Goal: Complete application form

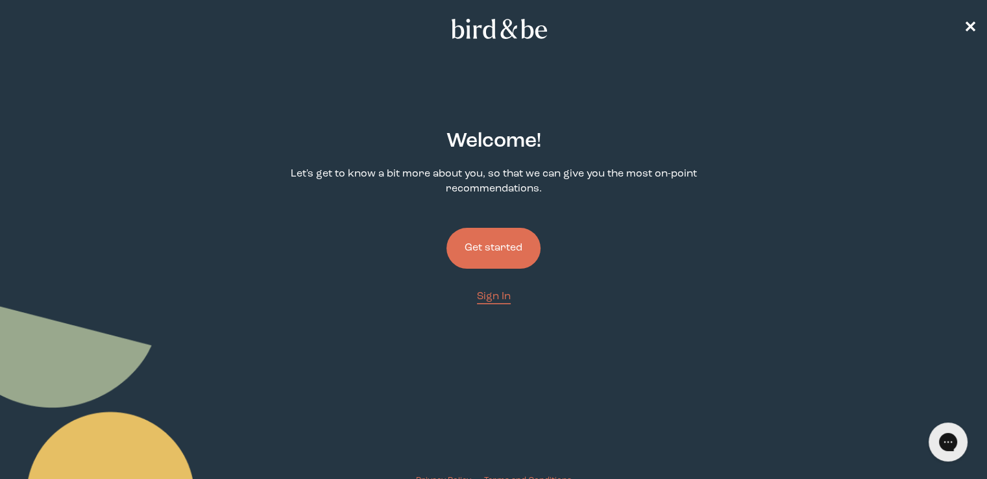
click at [505, 256] on button "Get started" at bounding box center [493, 248] width 94 height 41
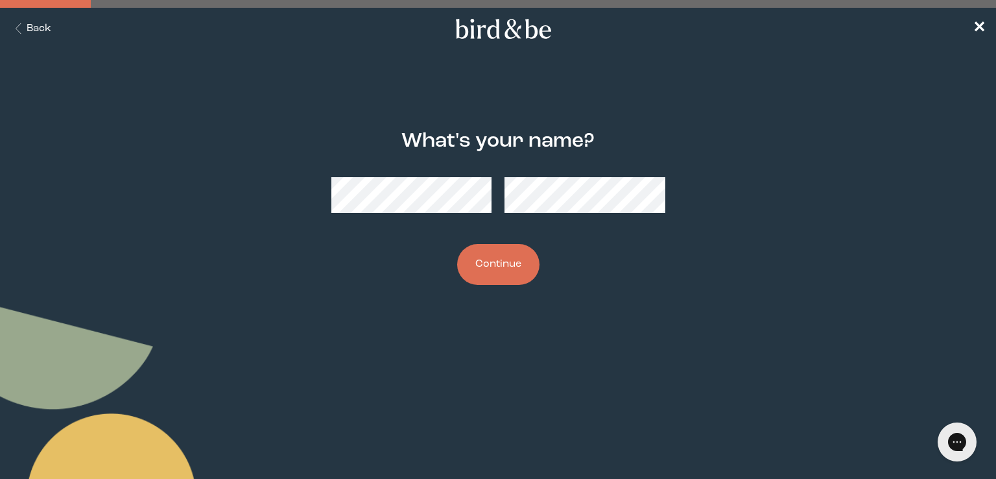
click at [524, 259] on button "Continue" at bounding box center [498, 264] width 82 height 41
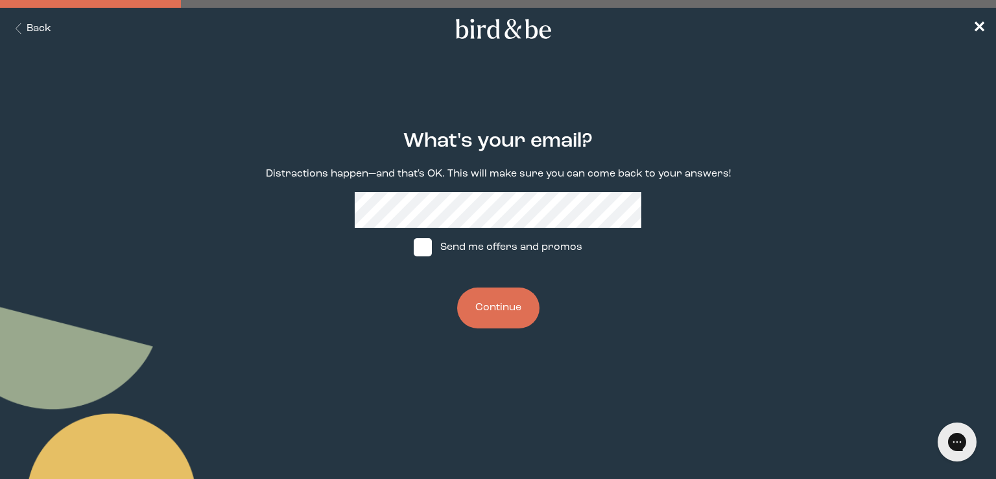
click at [492, 312] on button "Continue" at bounding box center [498, 307] width 82 height 41
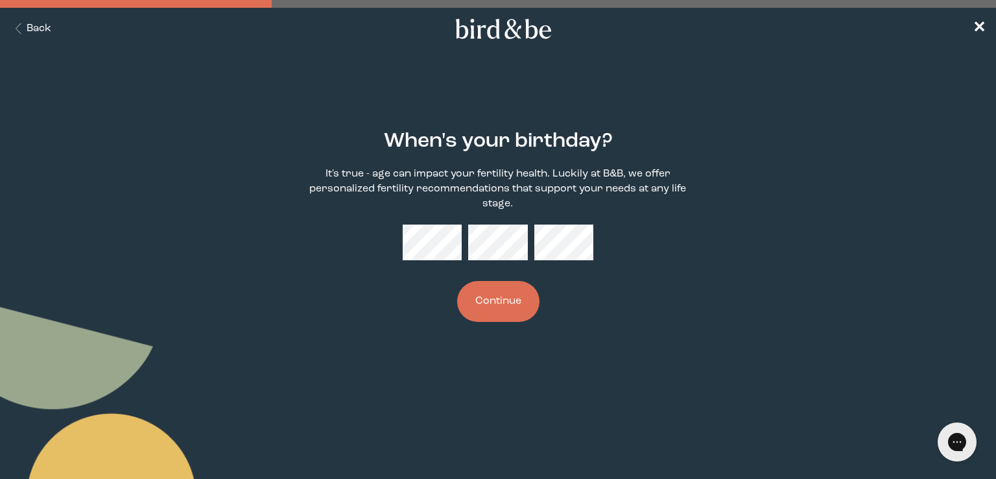
click at [515, 303] on button "Continue" at bounding box center [498, 301] width 82 height 41
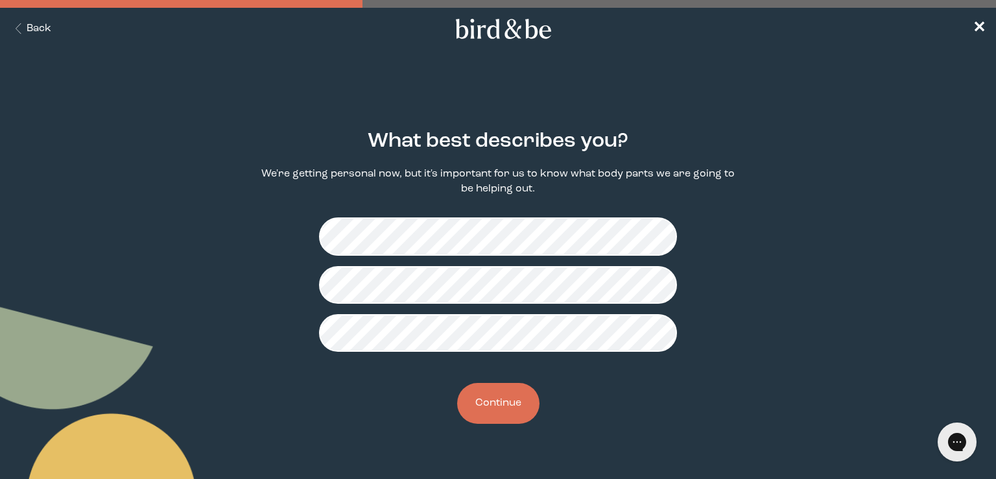
click at [509, 406] on button "Continue" at bounding box center [498, 403] width 82 height 41
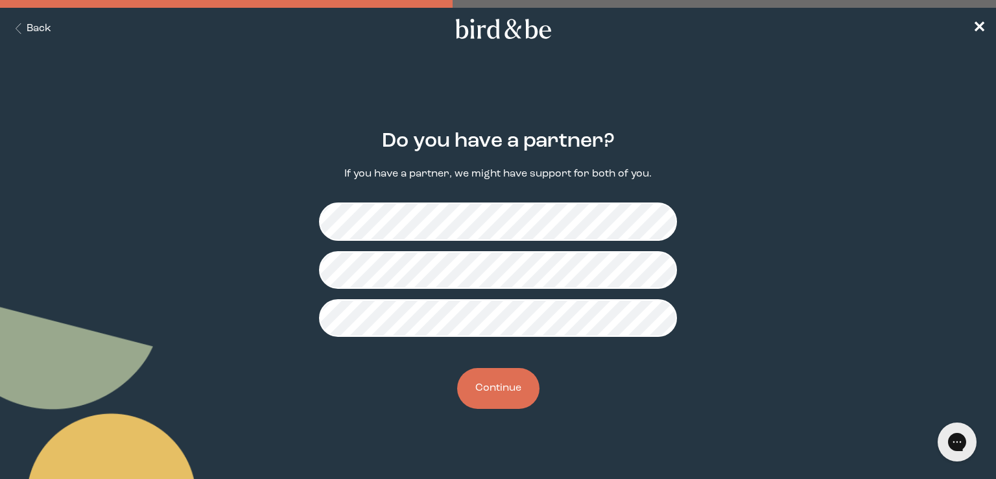
click at [499, 396] on button "Continue" at bounding box center [498, 388] width 82 height 41
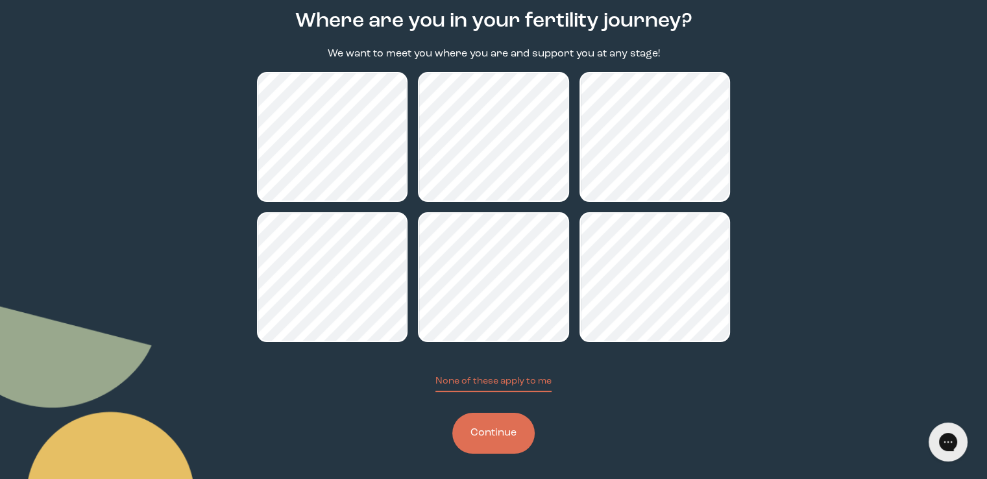
scroll to position [127, 0]
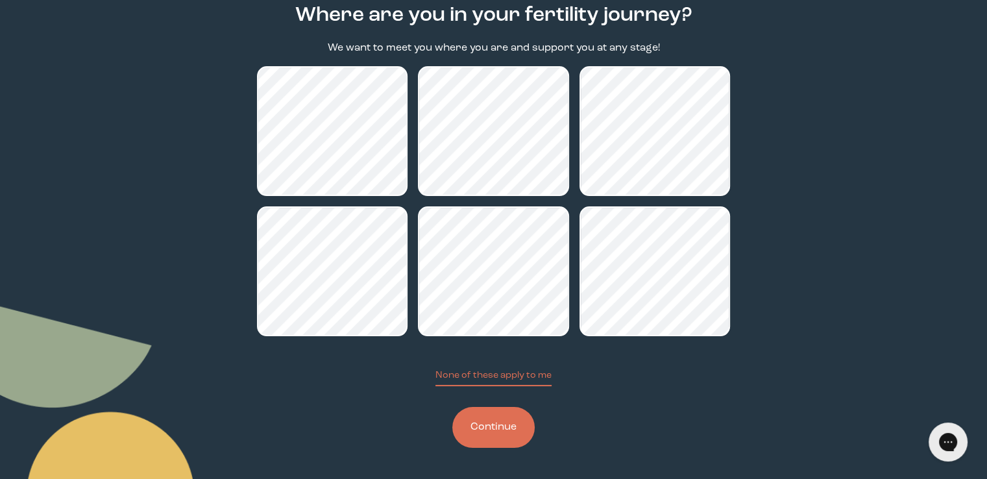
click at [505, 428] on button "Continue" at bounding box center [493, 427] width 82 height 41
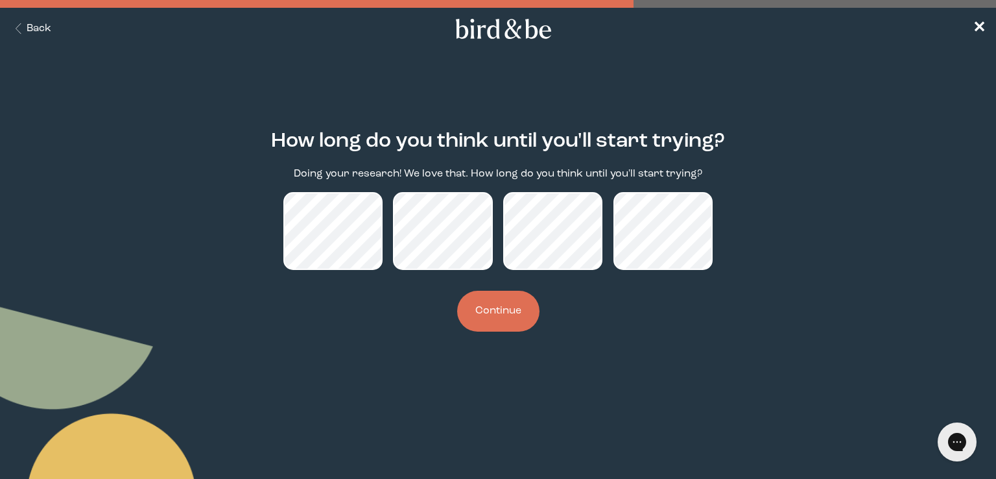
click at [506, 315] on button "Continue" at bounding box center [498, 311] width 82 height 41
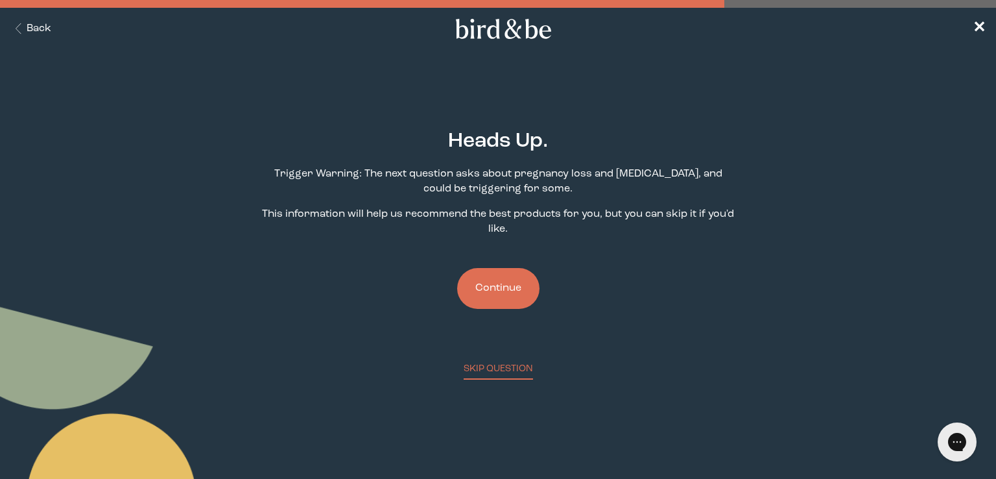
click at [518, 295] on button "Continue" at bounding box center [498, 288] width 82 height 41
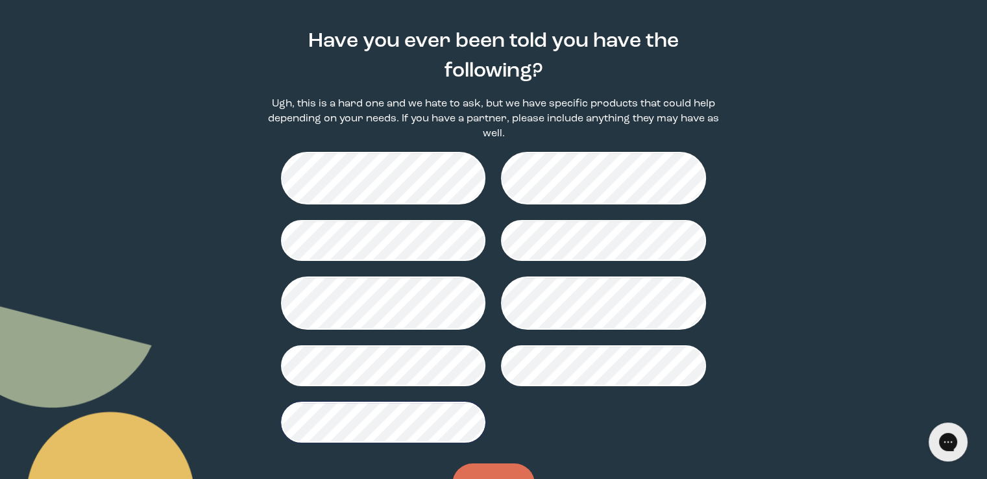
scroll to position [143, 0]
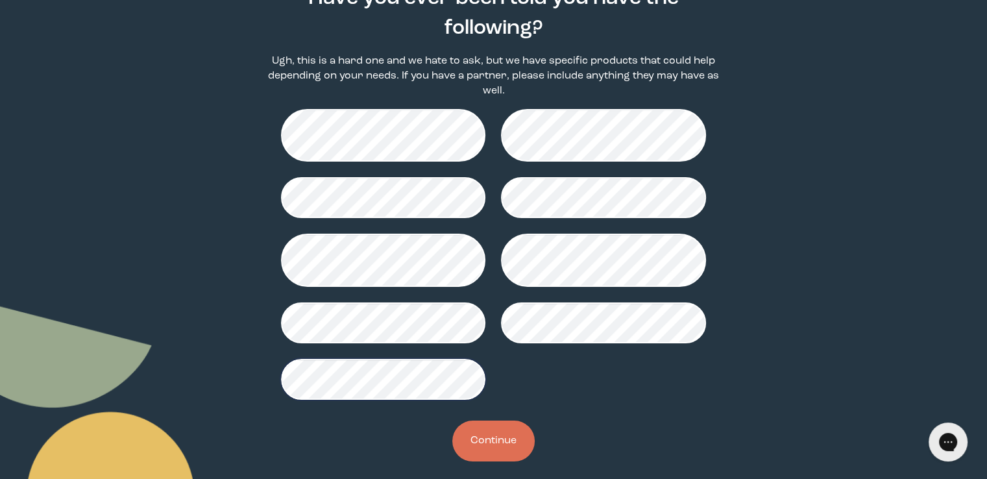
click at [475, 424] on button "Continue" at bounding box center [493, 440] width 82 height 41
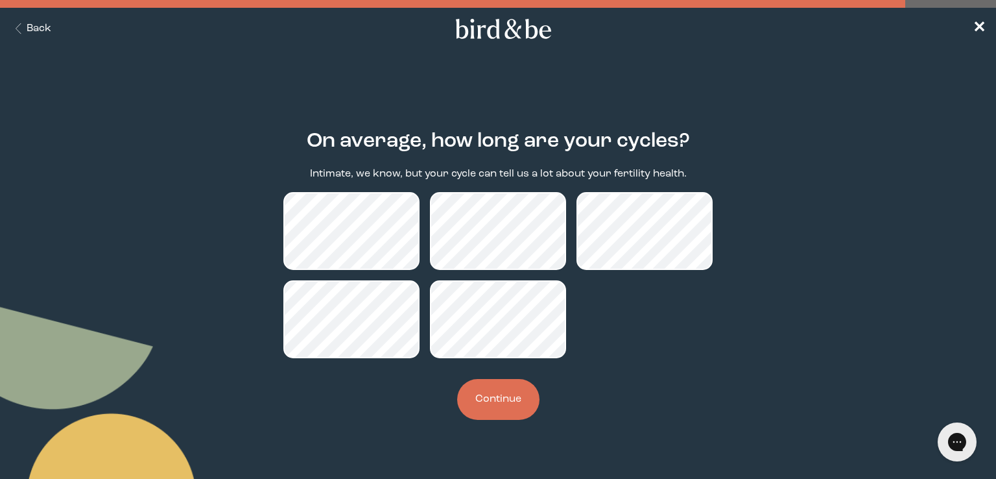
click at [506, 408] on button "Continue" at bounding box center [498, 399] width 82 height 41
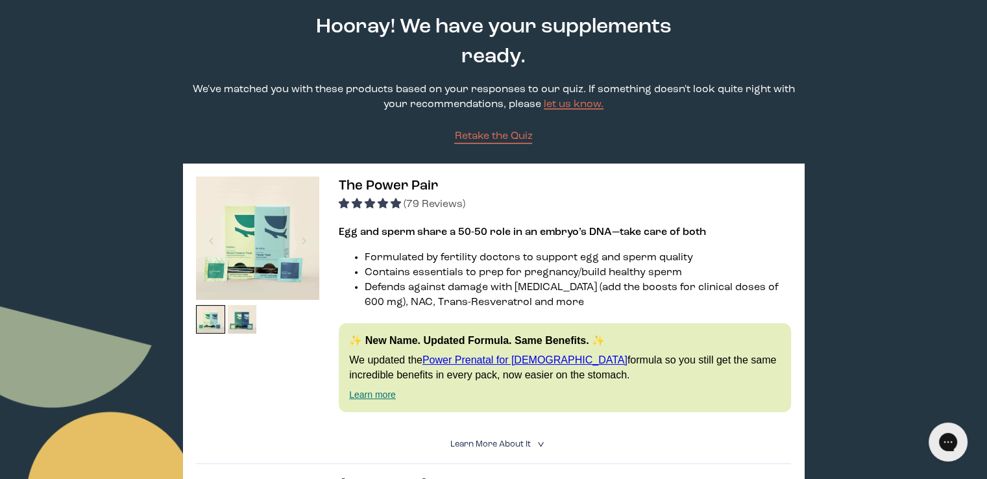
scroll to position [65, 0]
click at [394, 204] on span "4.92 stars" at bounding box center [396, 203] width 10 height 10
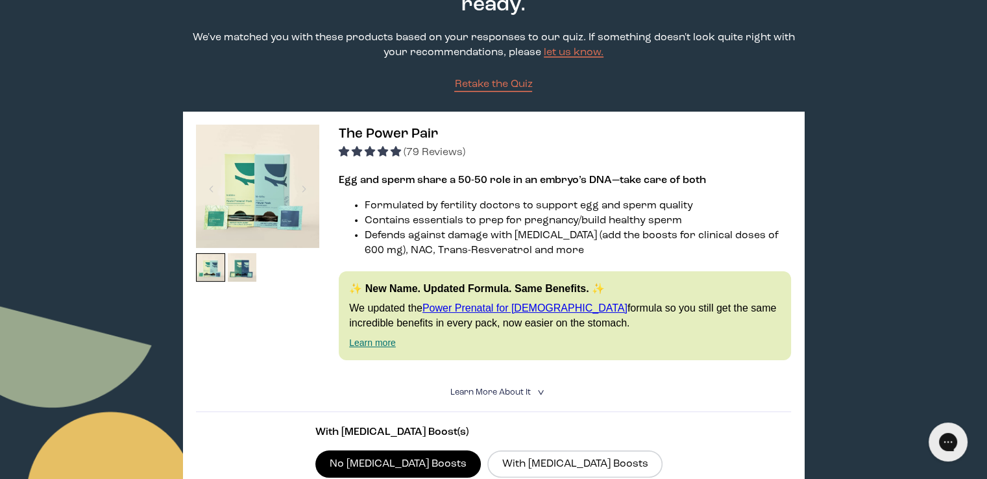
scroll to position [0, 0]
